Goal: Communication & Community: Answer question/provide support

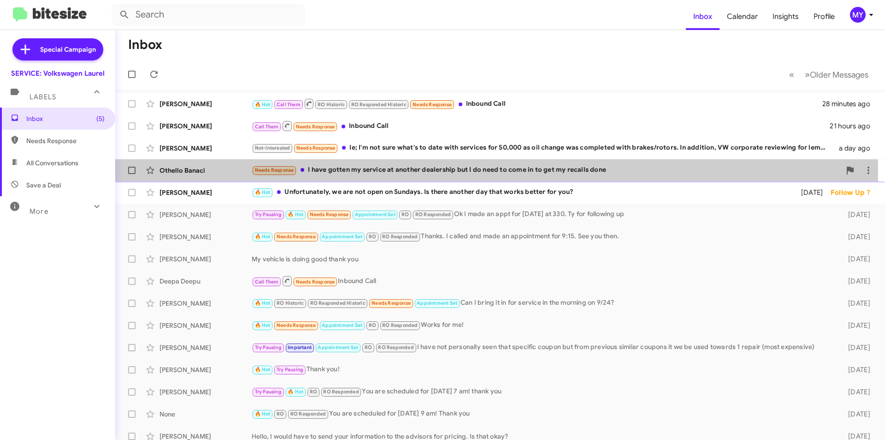
click at [393, 172] on div "Needs Response I have gotten my service at another dealership but I do need to …" at bounding box center [546, 170] width 589 height 11
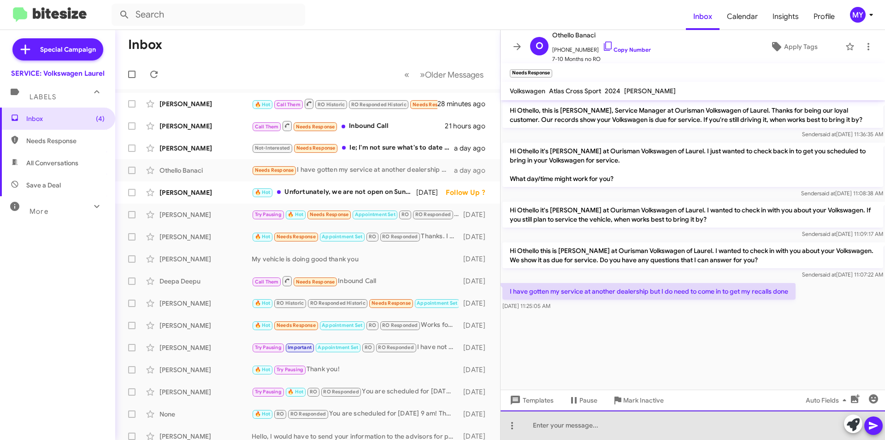
click at [571, 423] on div at bounding box center [693, 425] width 385 height 30
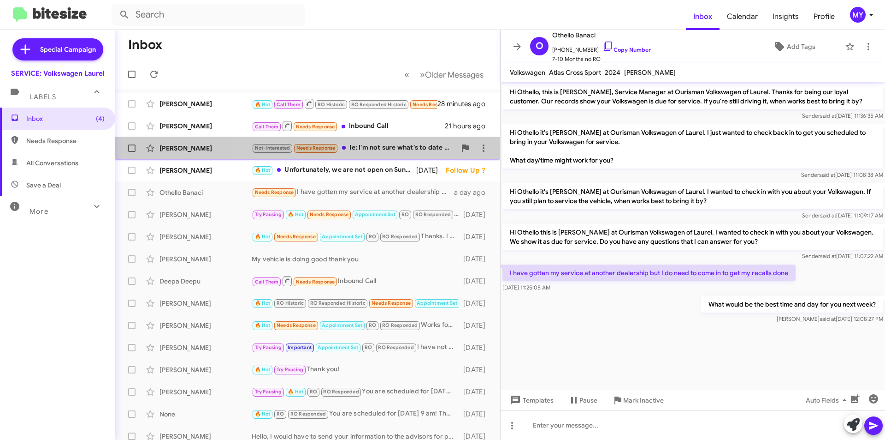
click at [392, 150] on div "Not-Interested Needs Response Ie; I'm not sure what's to date with services for…" at bounding box center [354, 148] width 204 height 11
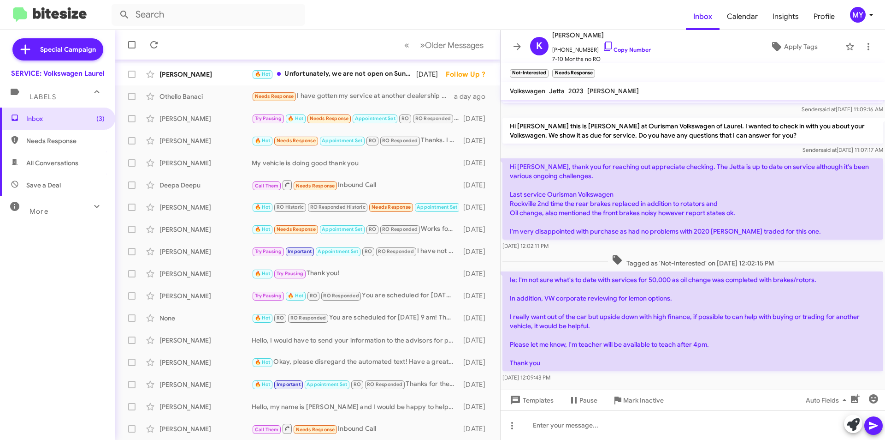
scroll to position [49, 0]
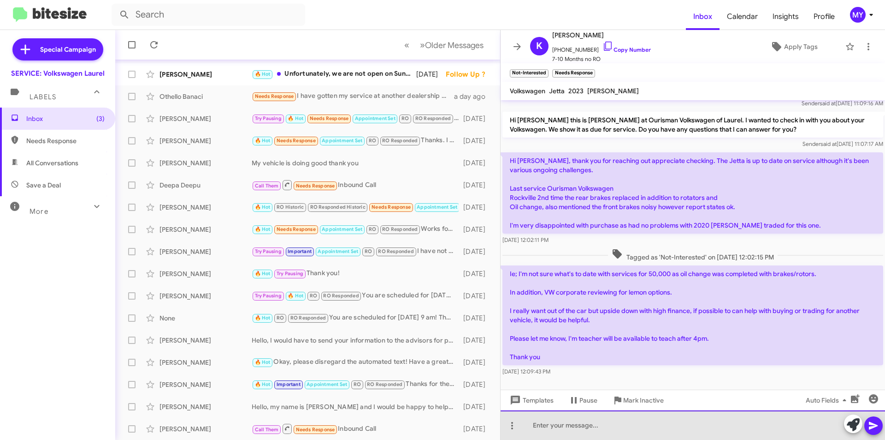
click at [582, 424] on div at bounding box center [693, 425] width 385 height 30
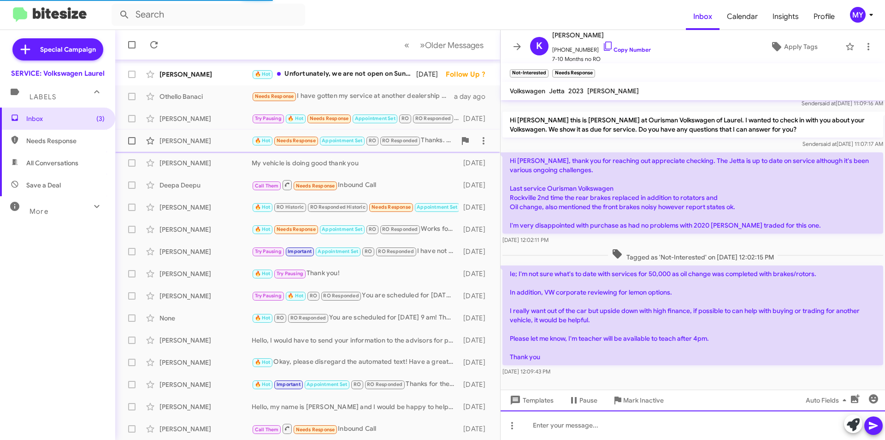
scroll to position [33, 0]
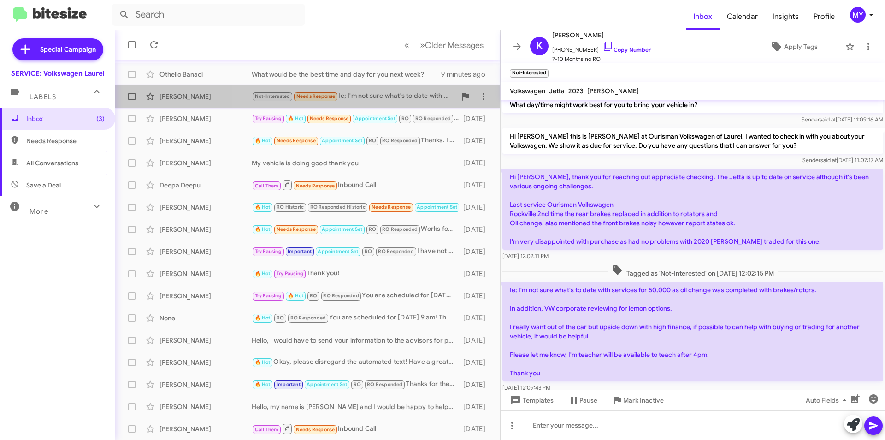
click at [362, 93] on div "Not-Interested Needs Response Ie; I'm not sure what's to date with services for…" at bounding box center [354, 96] width 204 height 11
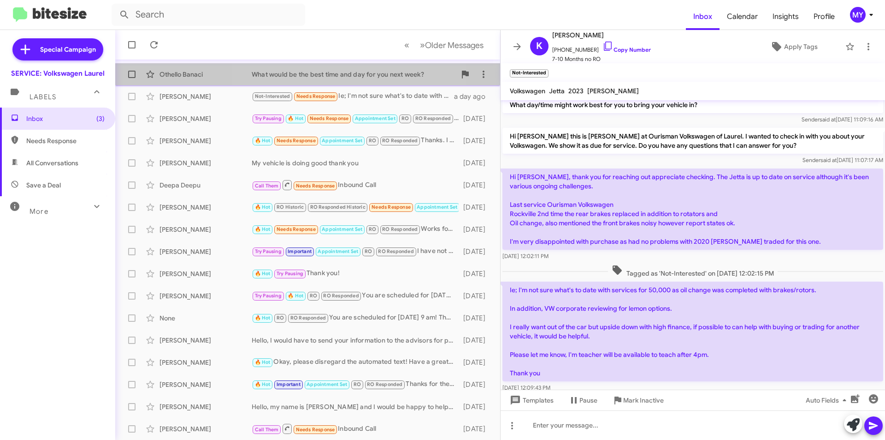
click at [318, 71] on div "What would be the best time and day for you next week?" at bounding box center [354, 74] width 204 height 9
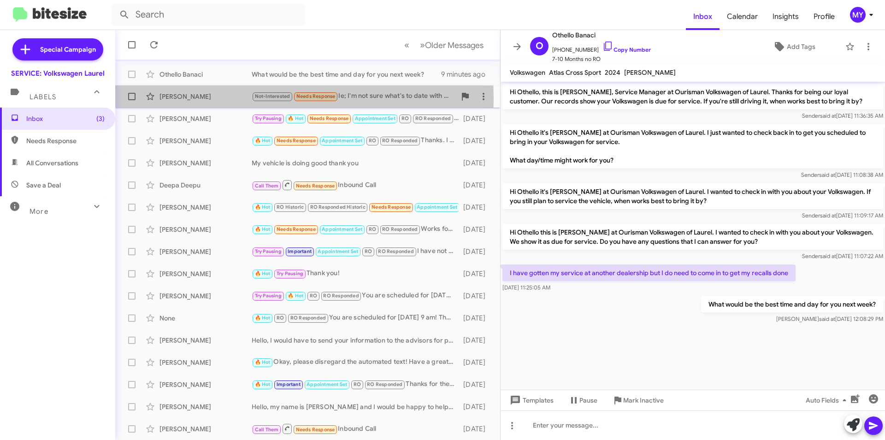
click at [196, 98] on div "[PERSON_NAME]" at bounding box center [206, 96] width 92 height 9
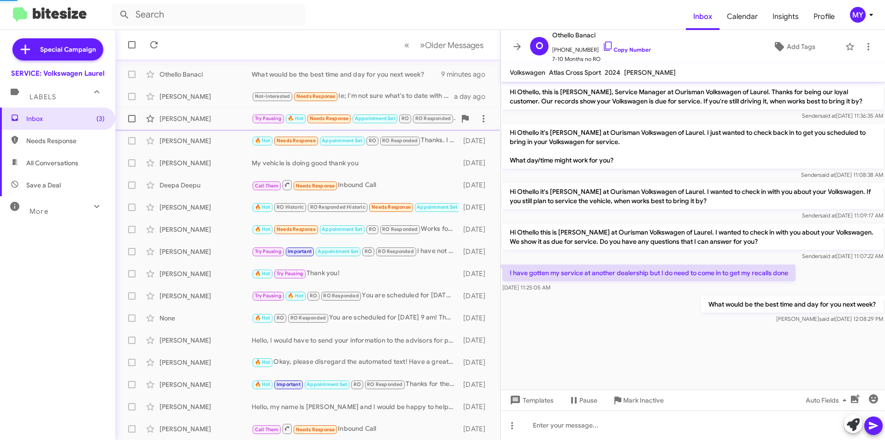
scroll to position [74, 0]
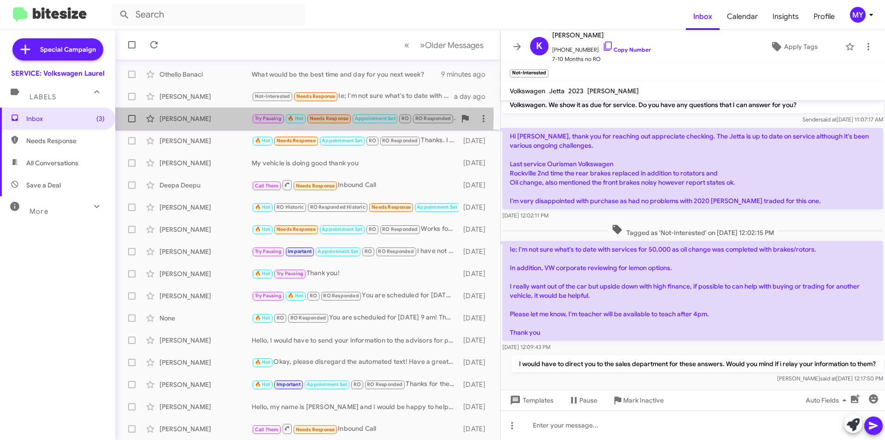
click at [187, 116] on div "[PERSON_NAME]" at bounding box center [206, 118] width 92 height 9
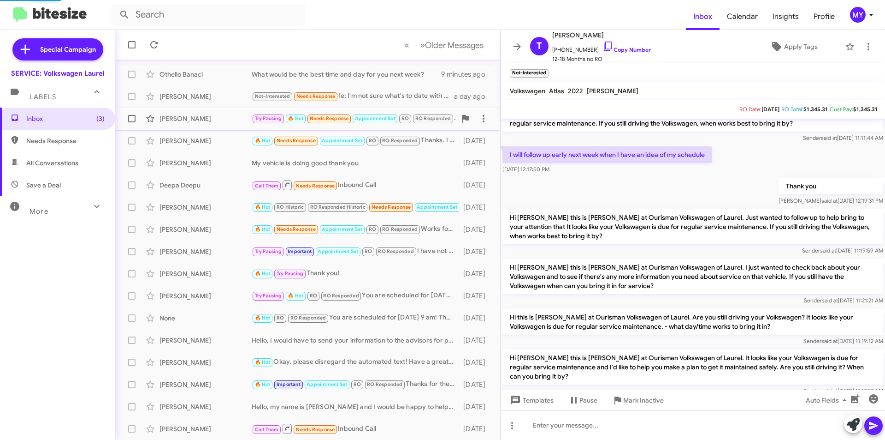
scroll to position [302, 0]
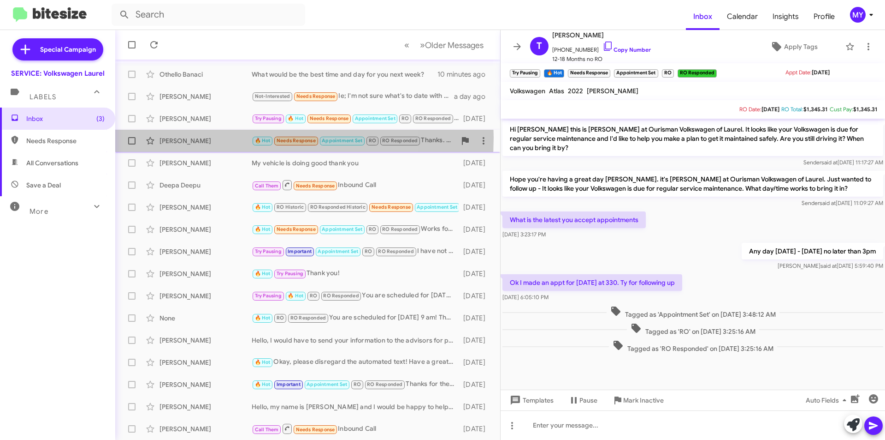
click at [221, 137] on div "[PERSON_NAME]" at bounding box center [206, 140] width 92 height 9
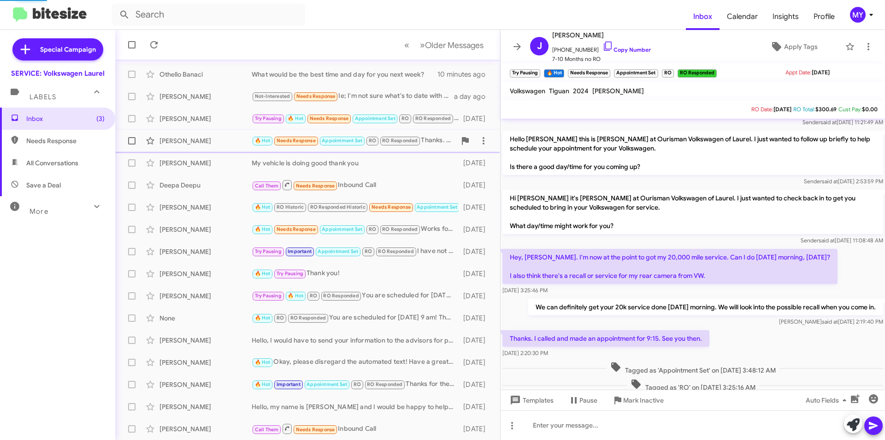
scroll to position [356, 0]
